Goal: Task Accomplishment & Management: Use online tool/utility

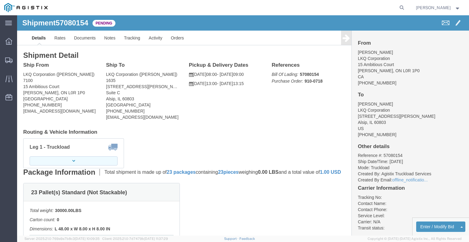
click button "button"
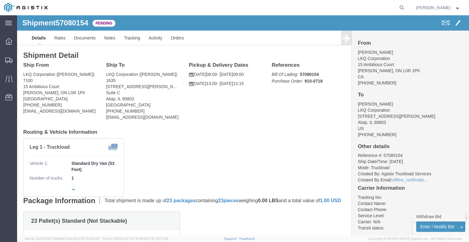
click link "Withdraw Bid"
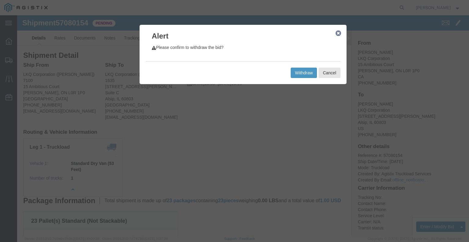
click icon "button"
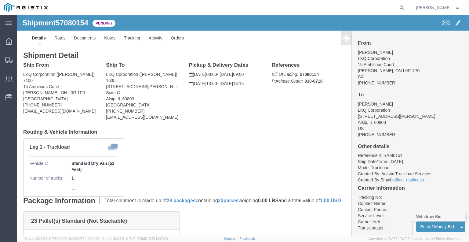
click link "Withdraw Bid"
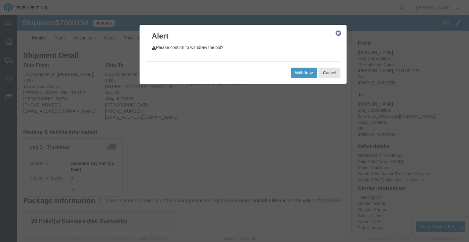
click icon "button"
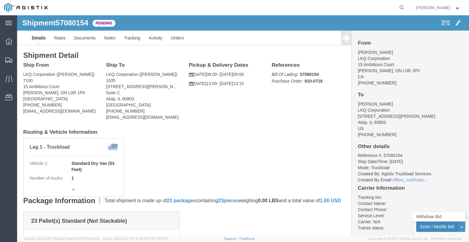
click button "Enter / Modify Bid"
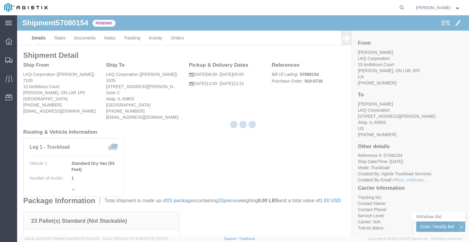
select select "22593"
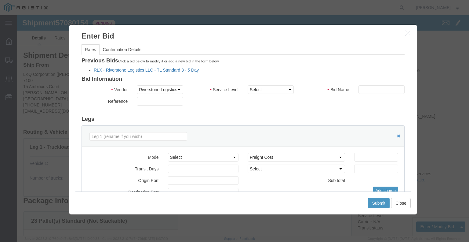
click link "RLX - Riverstone Logistics LLC - TL Standard 3 - 5 Day"
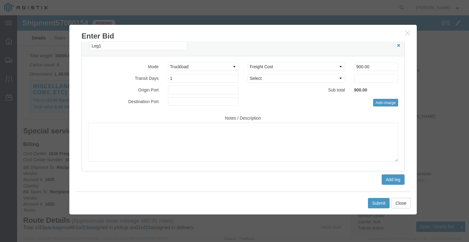
scroll to position [183, 0]
click button "Submit"
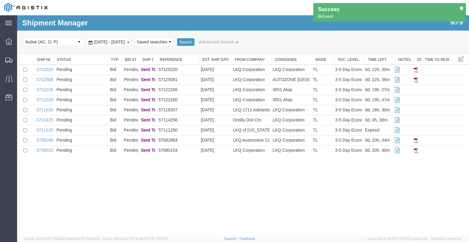
scroll to position [0, 0]
